Goal: Transaction & Acquisition: Book appointment/travel/reservation

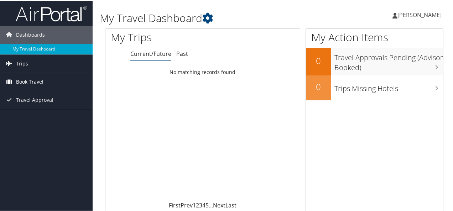
click at [28, 80] on span "Book Travel" at bounding box center [29, 81] width 27 height 18
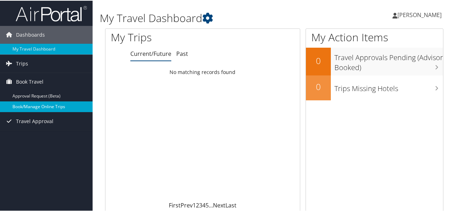
click at [28, 104] on link "Book/Manage Online Trips" at bounding box center [46, 106] width 93 height 11
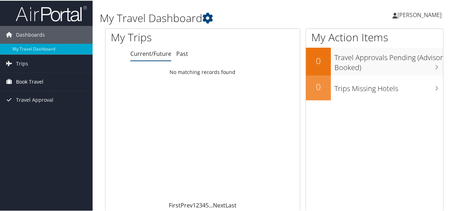
click at [26, 81] on span "Book Travel" at bounding box center [29, 81] width 27 height 18
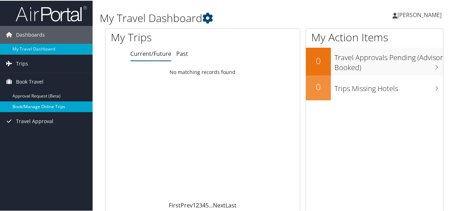
click at [43, 103] on link "Book/Manage Online Trips" at bounding box center [46, 106] width 93 height 11
